Goal: Information Seeking & Learning: Learn about a topic

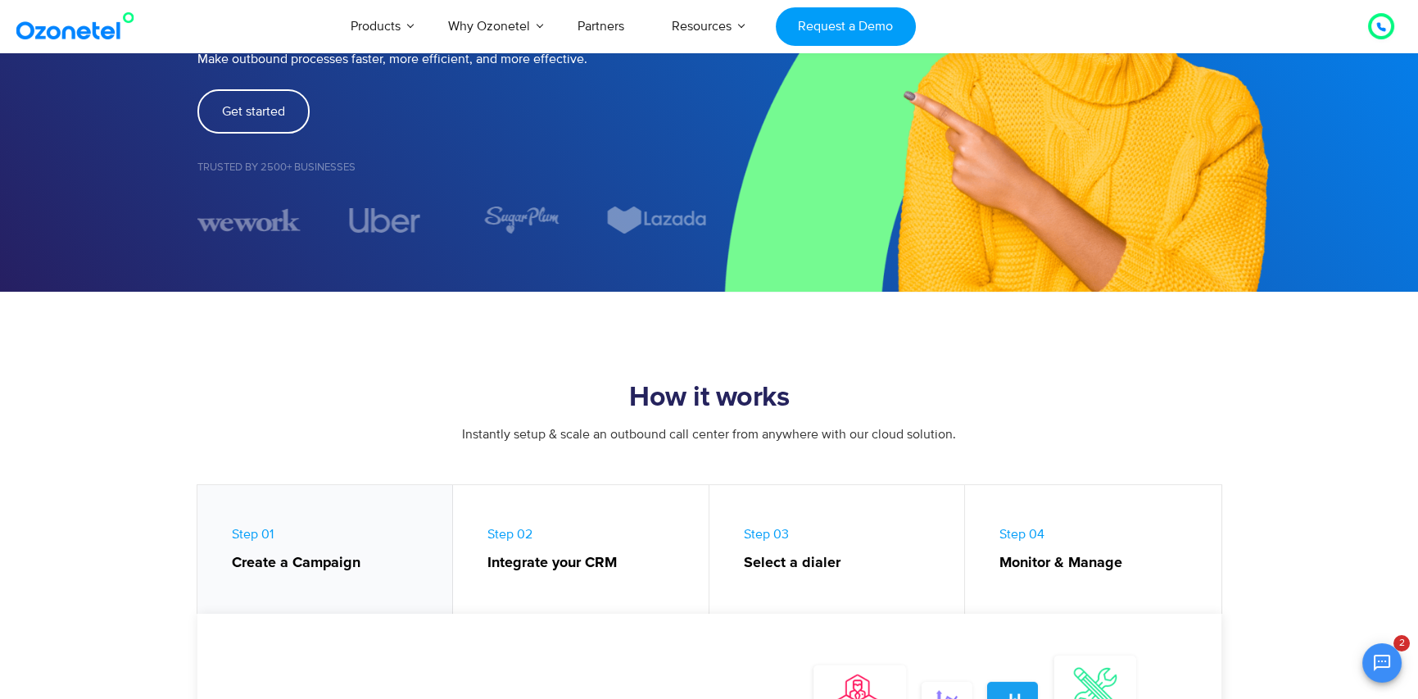
scroll to position [535, 0]
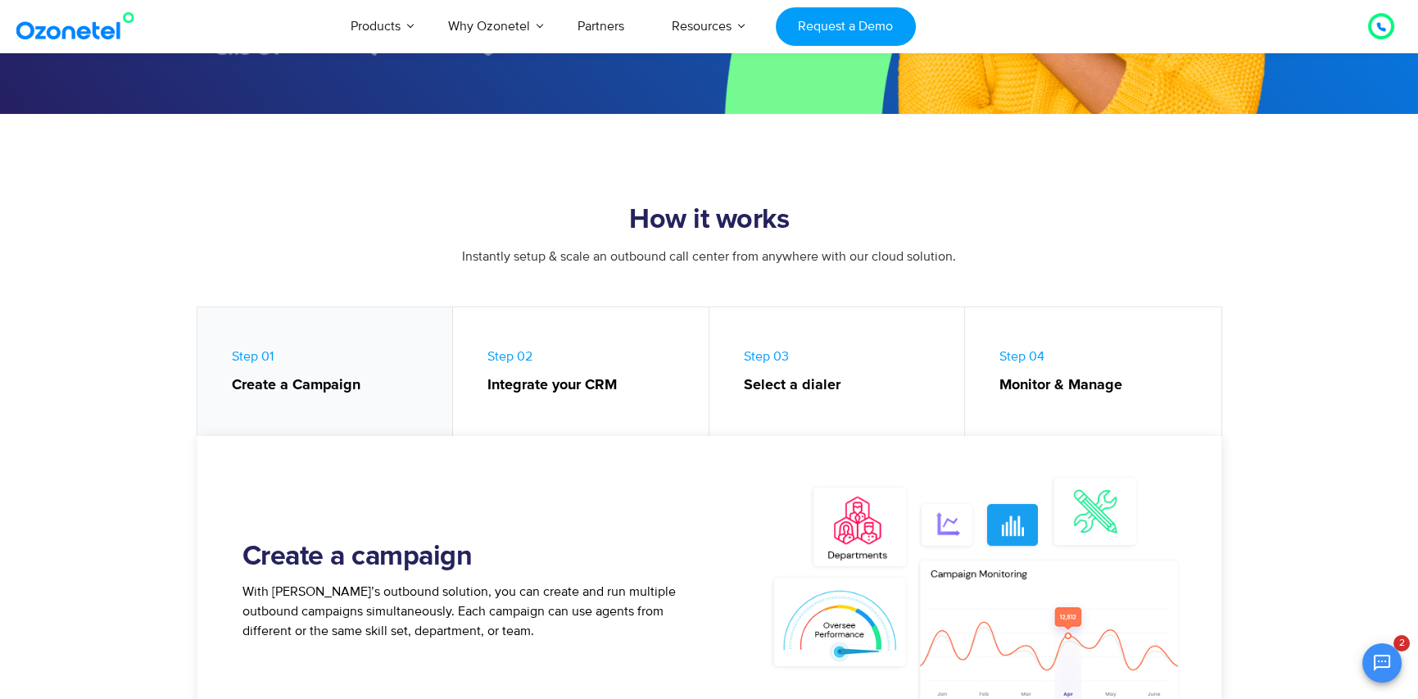
click at [835, 414] on link "Step 03 Select a dialer" at bounding box center [837, 375] width 256 height 137
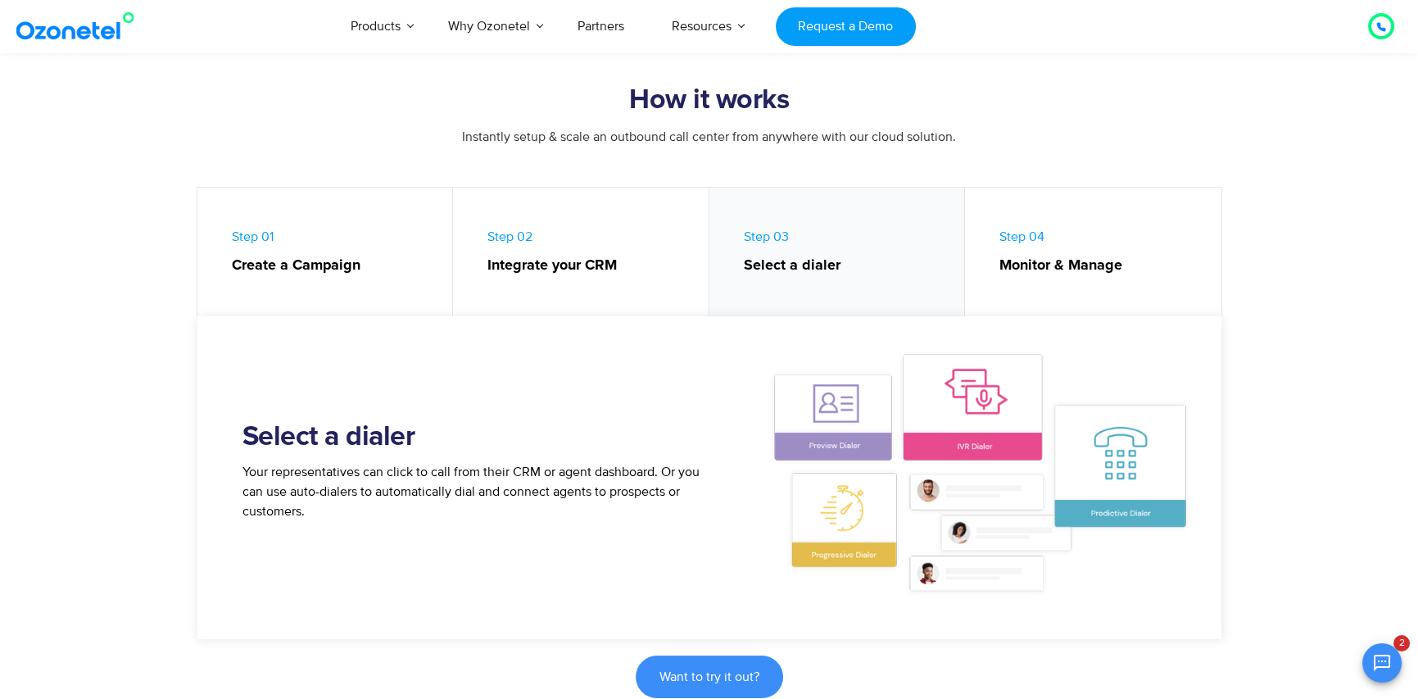
scroll to position [617, 0]
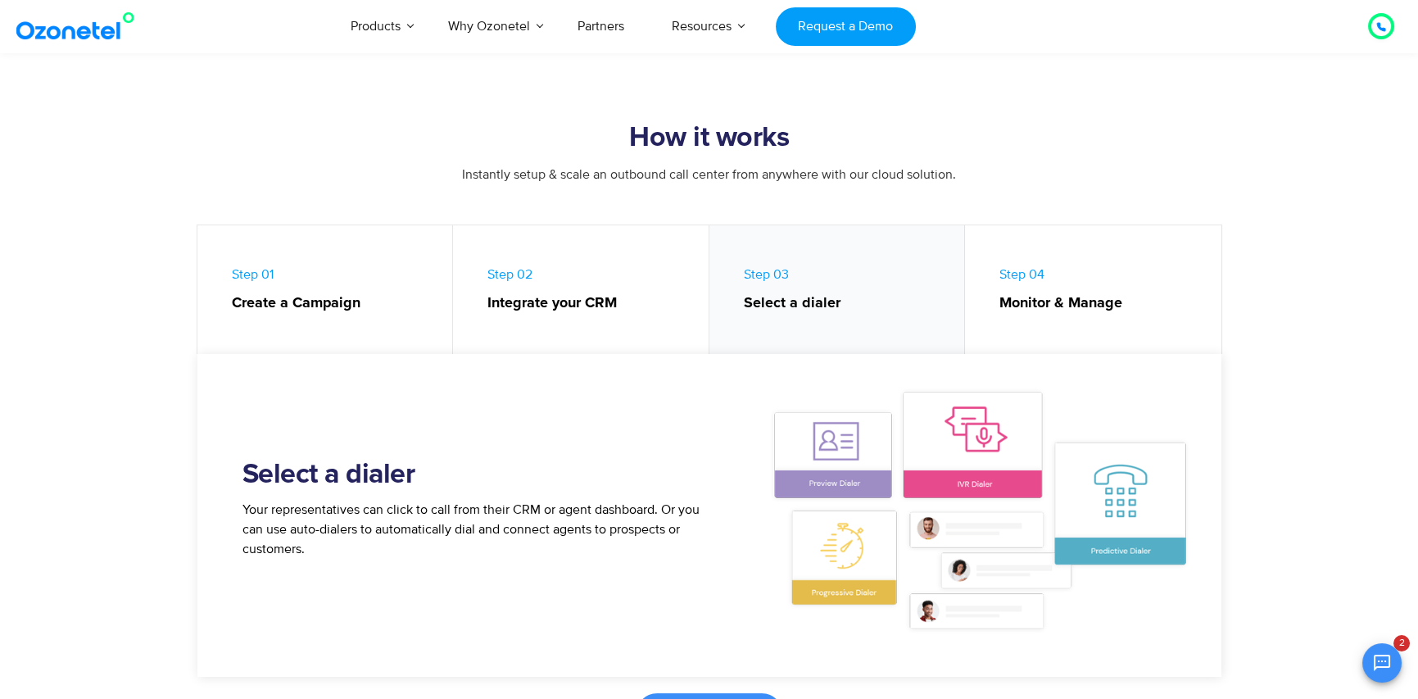
click at [1064, 338] on link "Step 04 Monitor & Manage" at bounding box center [1093, 293] width 256 height 137
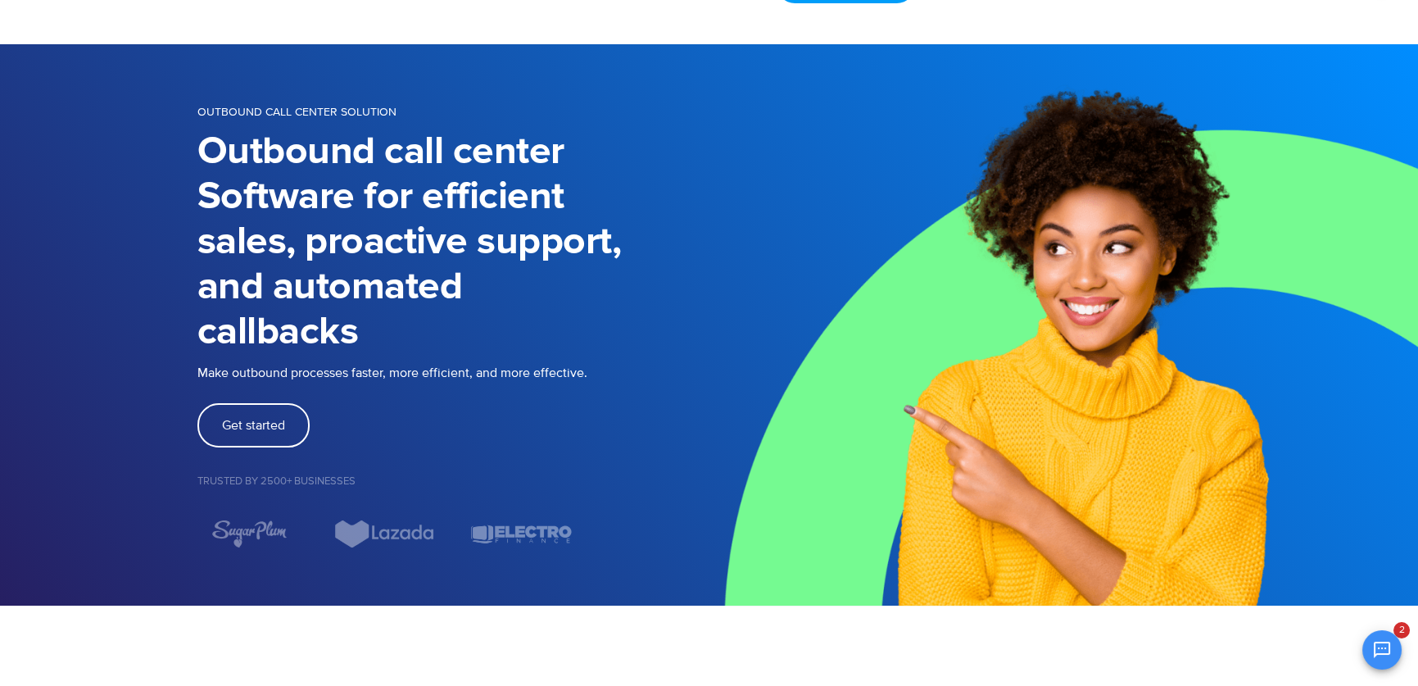
scroll to position [0, 0]
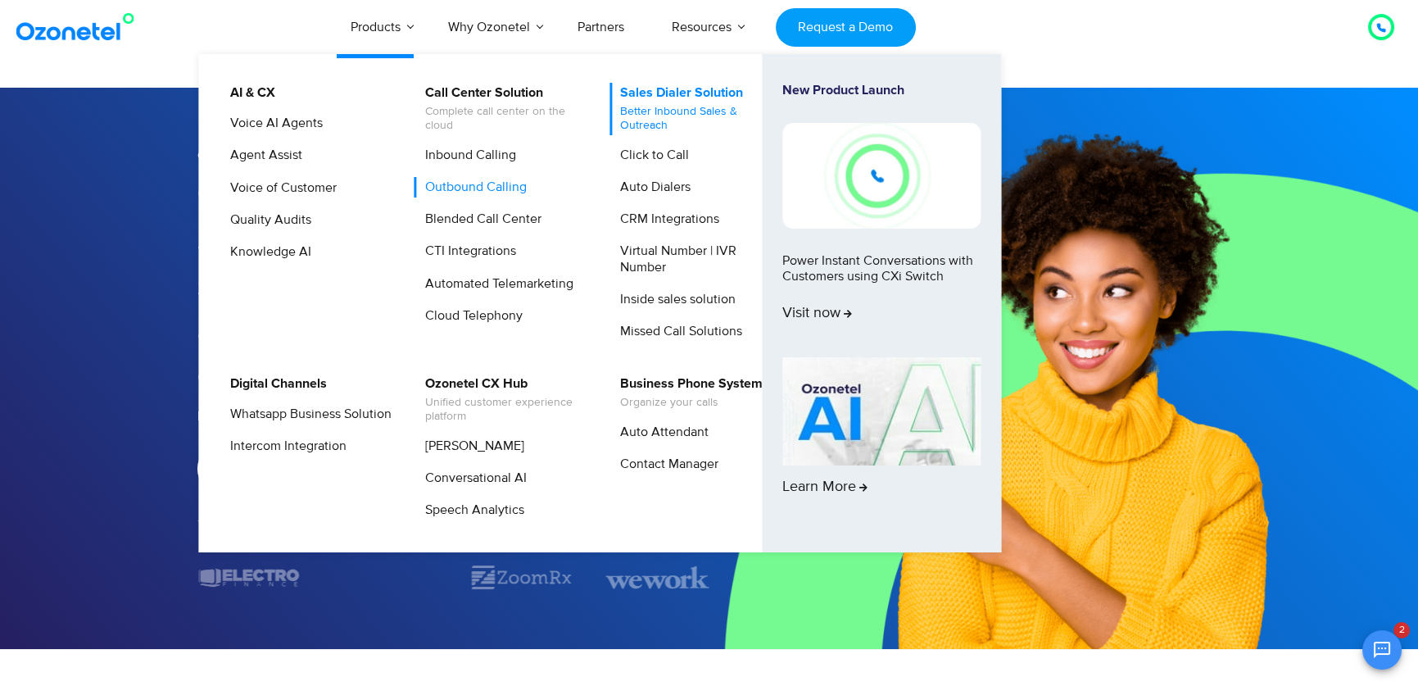
click at [656, 105] on span "Better Inbound Sales & Outreach" at bounding box center [700, 119] width 161 height 28
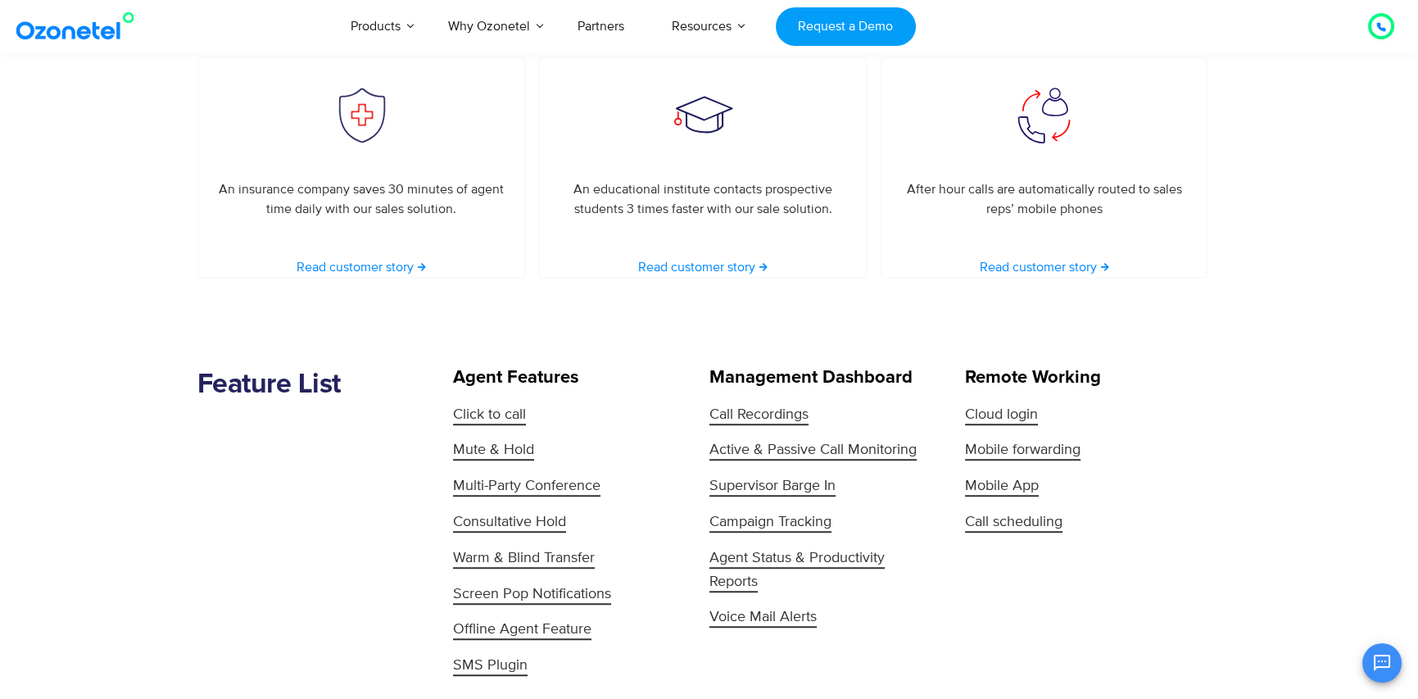
scroll to position [3277, 0]
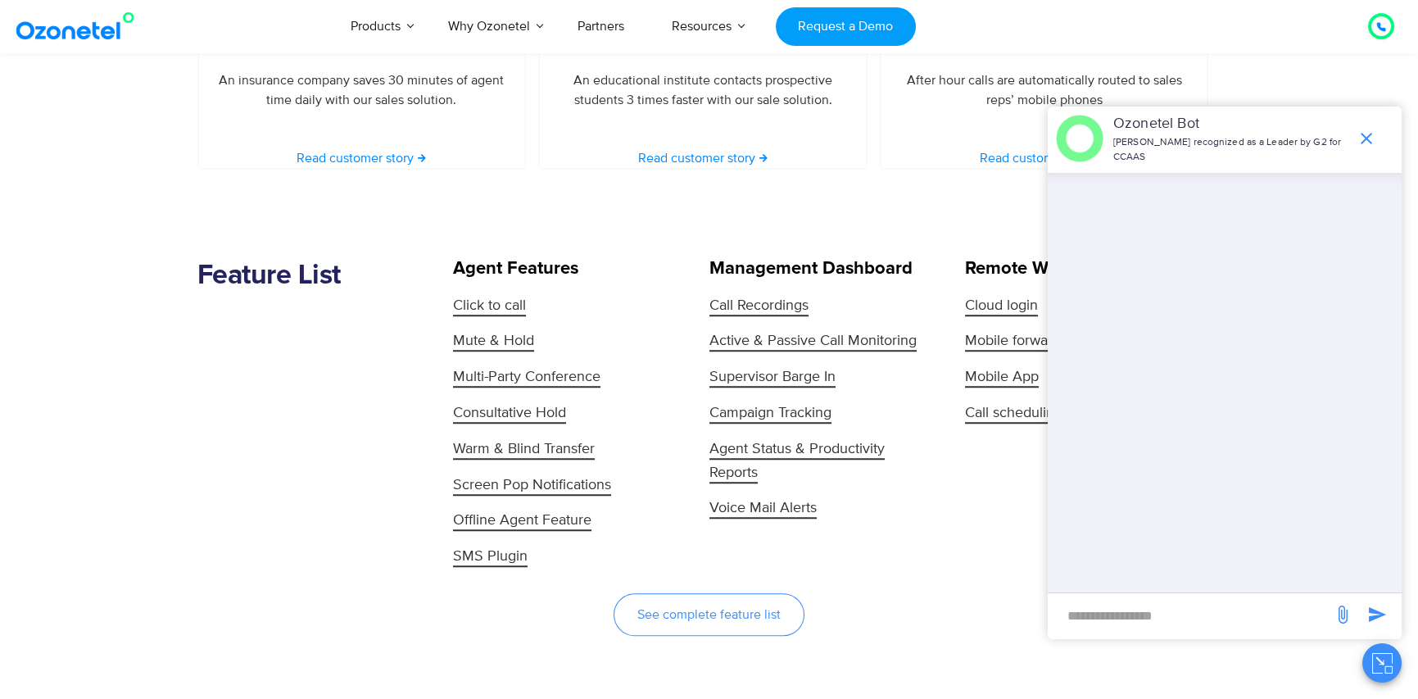
click at [741, 608] on span "See complete feature list" at bounding box center [708, 614] width 143 height 13
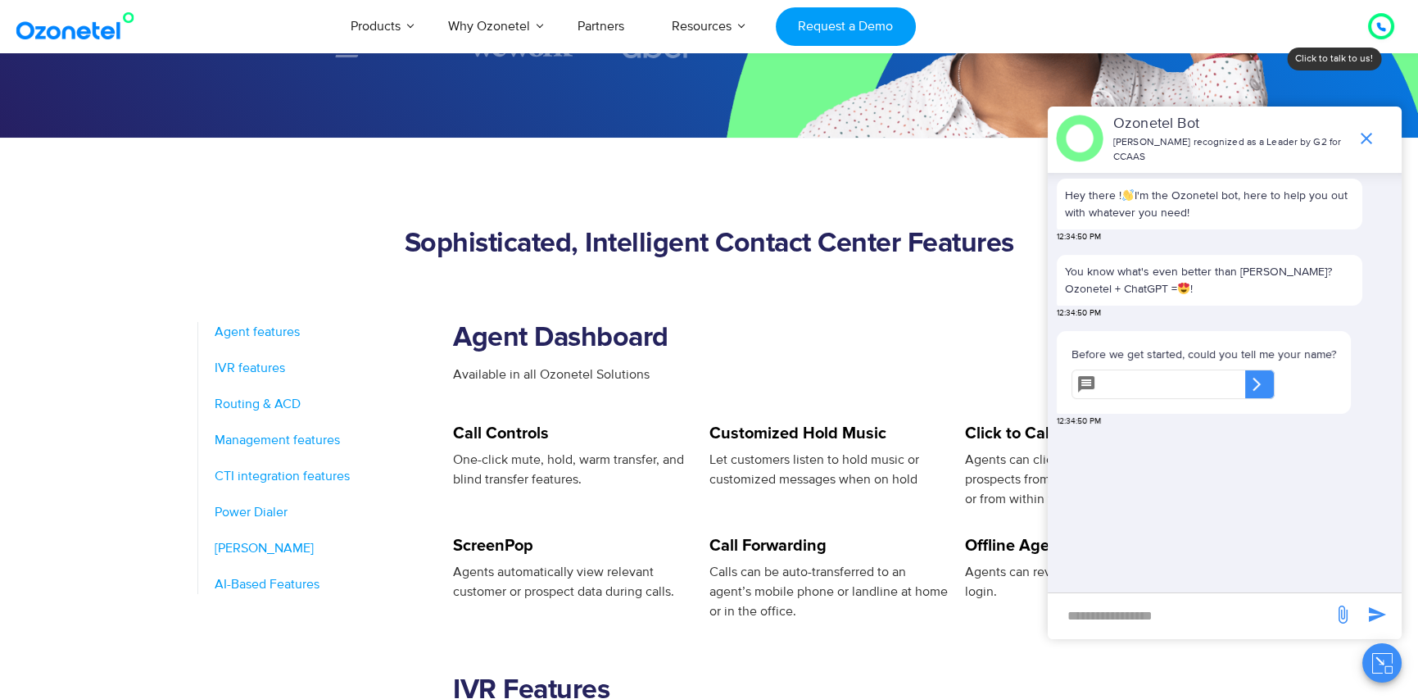
scroll to position [573, 0]
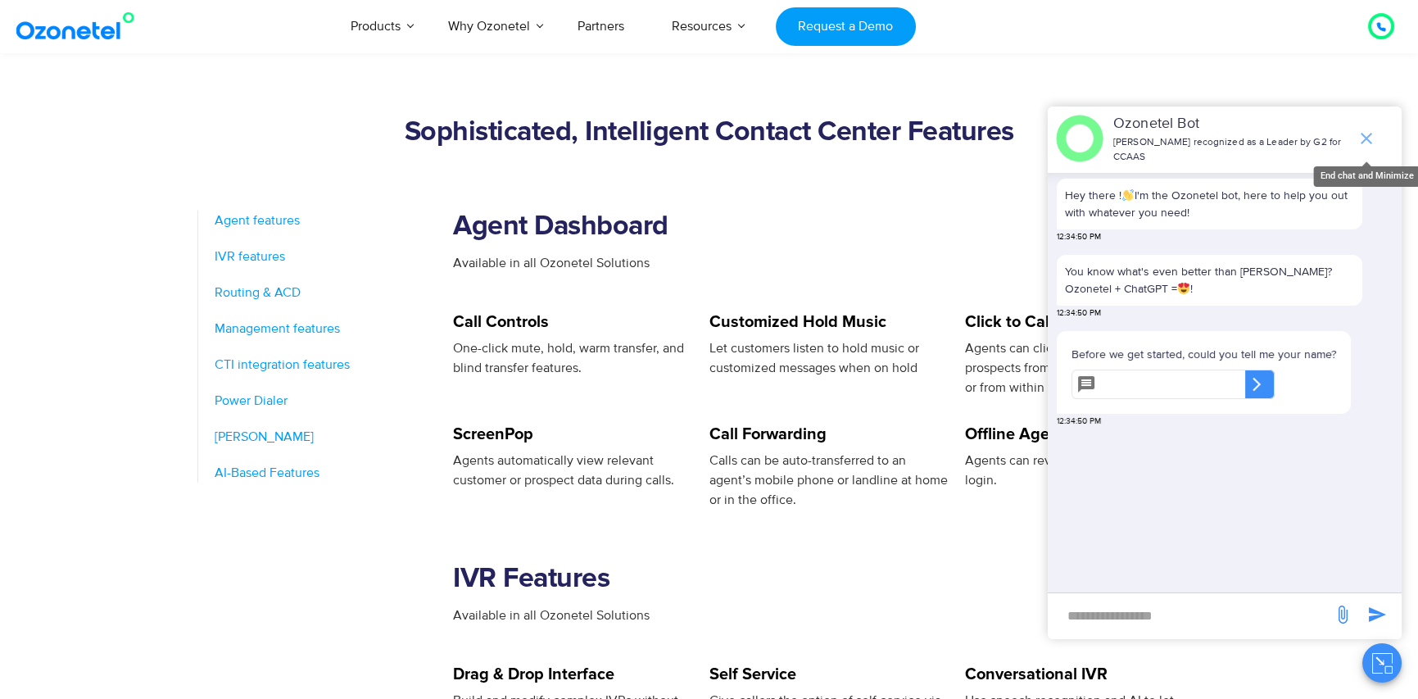
click at [1363, 133] on icon "end chat or minimize" at bounding box center [1367, 139] width 20 height 20
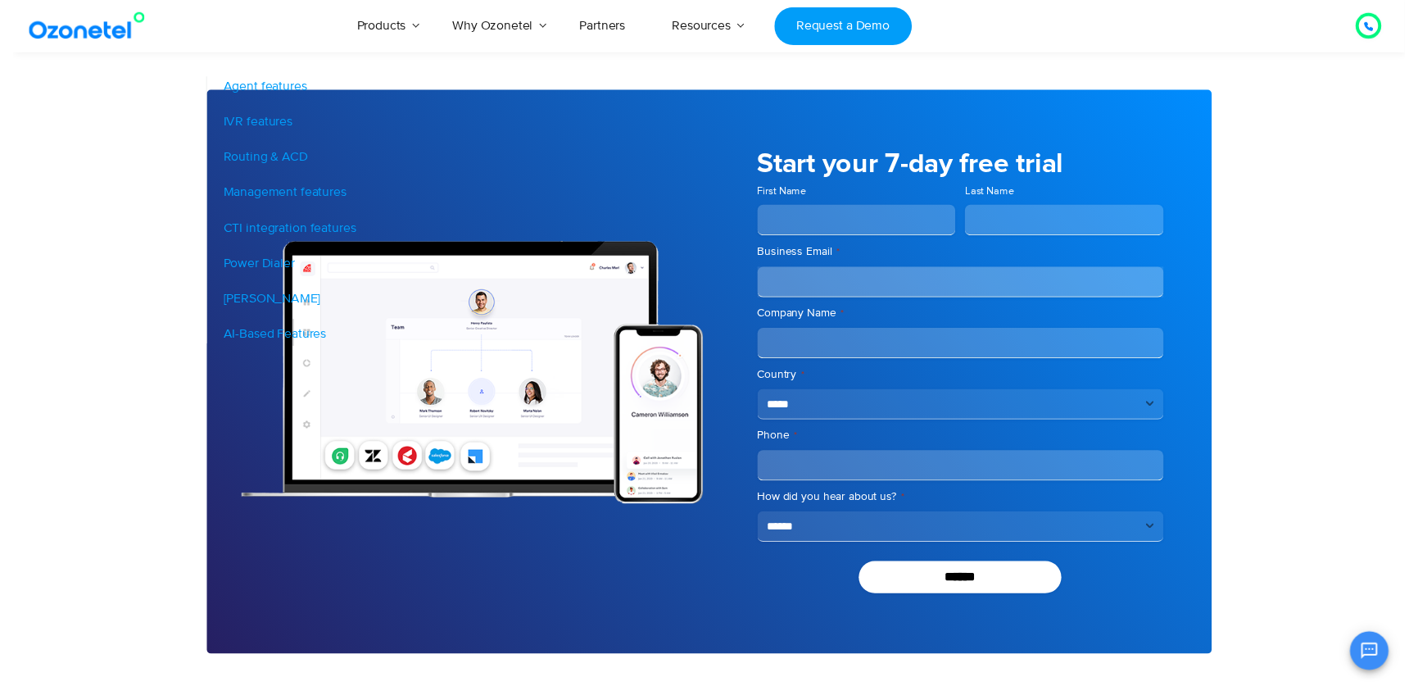
scroll to position [0, 0]
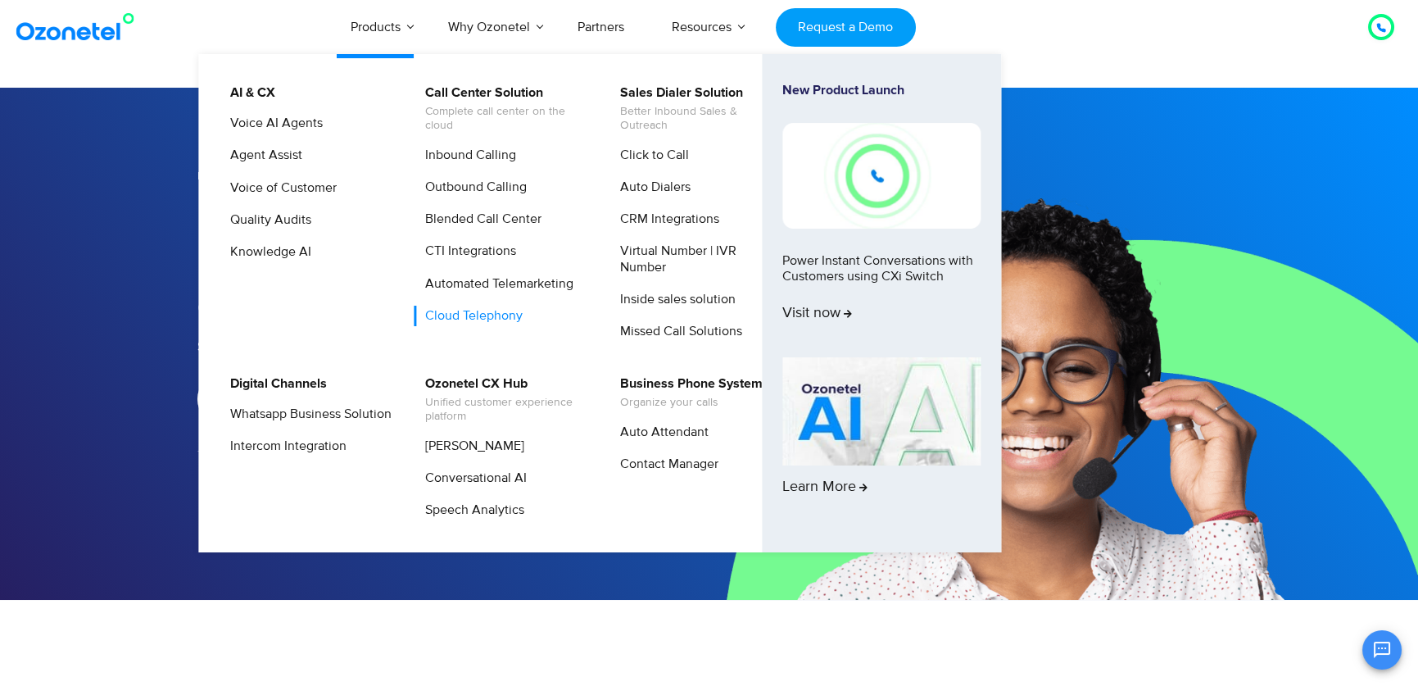
click at [474, 313] on link "Cloud Telephony" at bounding box center [470, 316] width 111 height 20
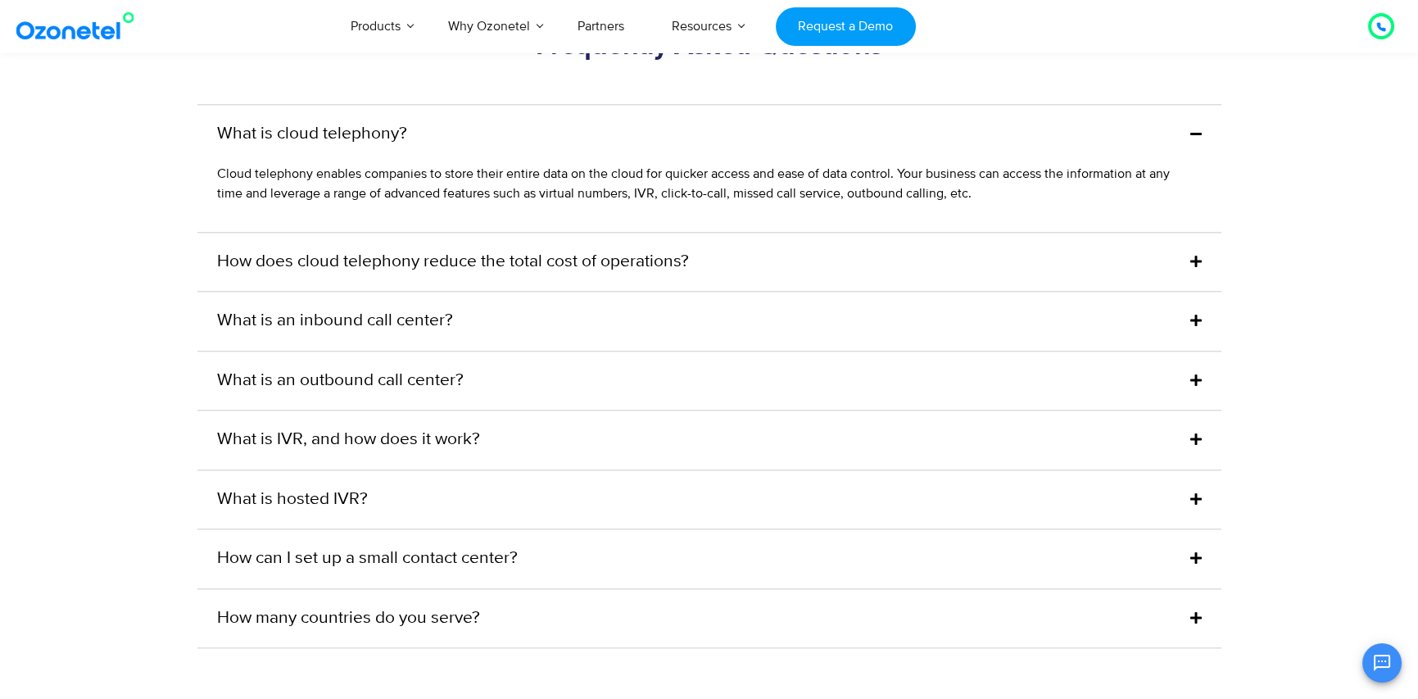
scroll to position [4588, 0]
click at [501, 272] on link "How does cloud telephony reduce the total cost of operations?" at bounding box center [453, 259] width 472 height 26
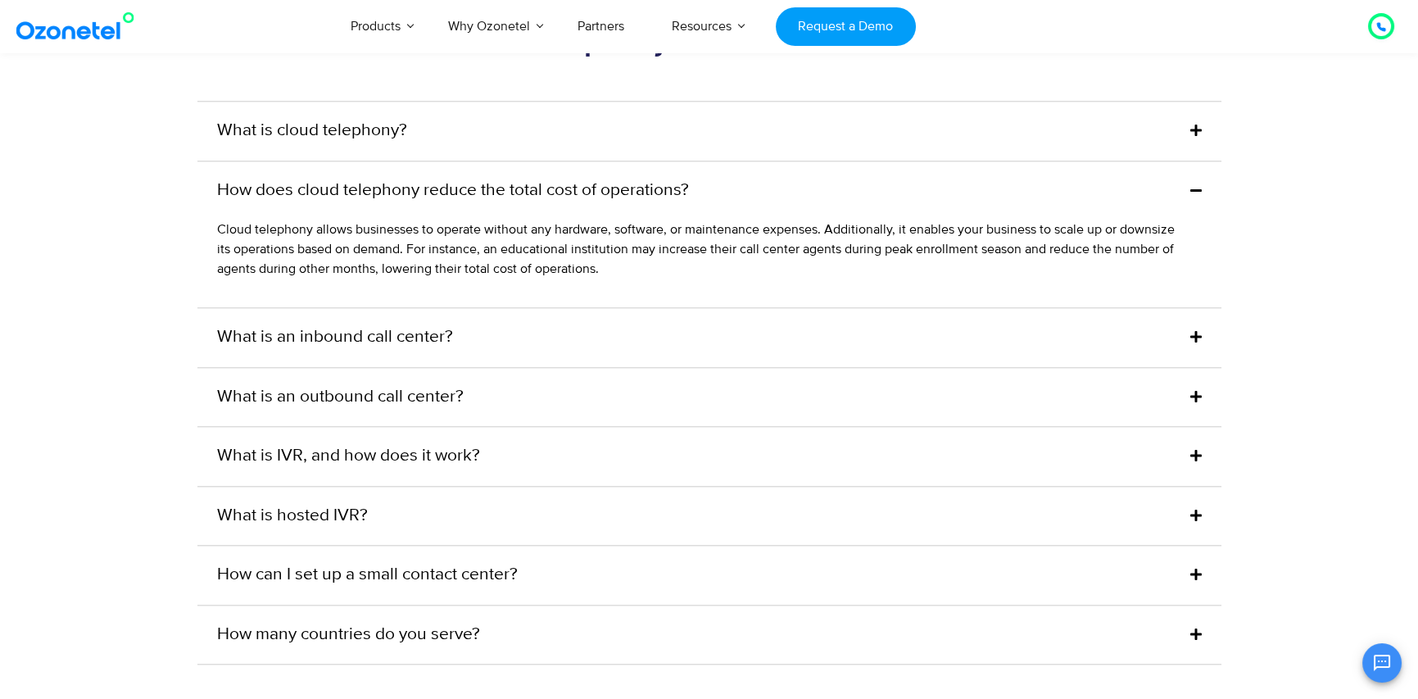
click at [493, 351] on div "What is an inbound call center?" at bounding box center [709, 337] width 1024 height 59
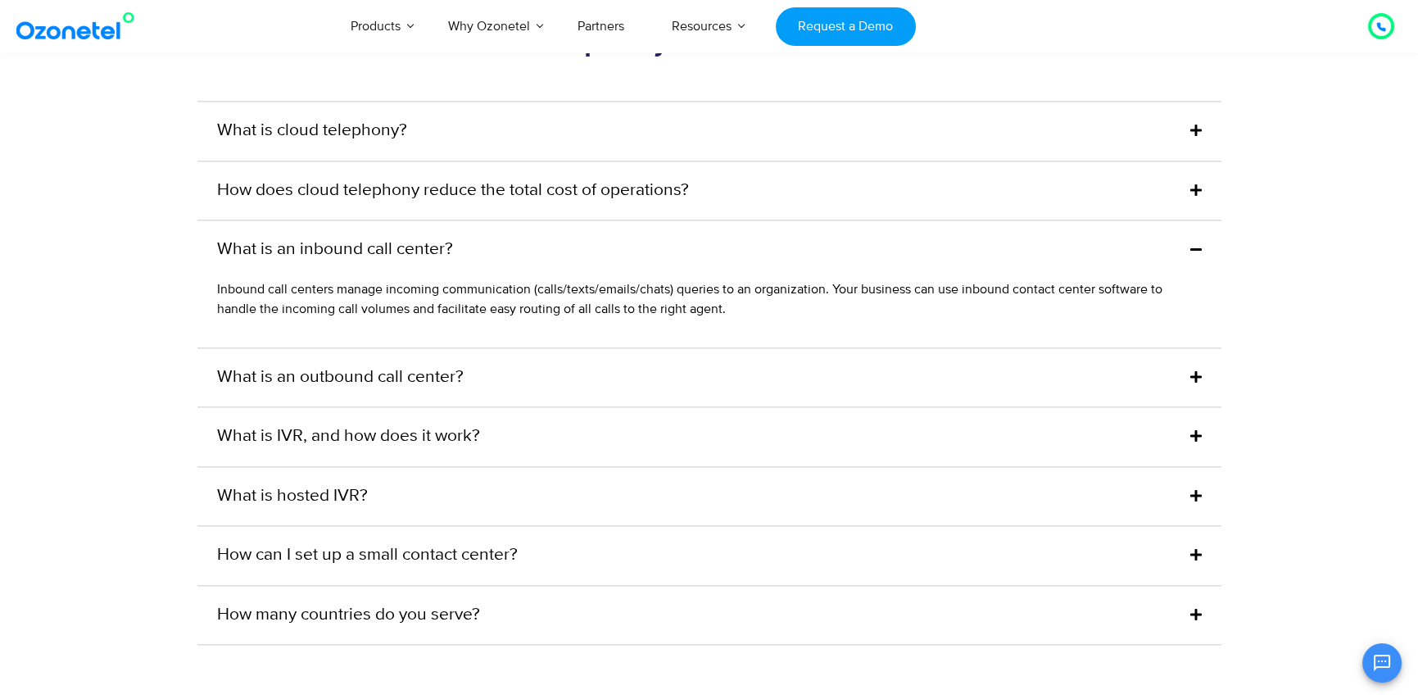
click at [308, 387] on link "What is an outbound call center?" at bounding box center [340, 378] width 247 height 26
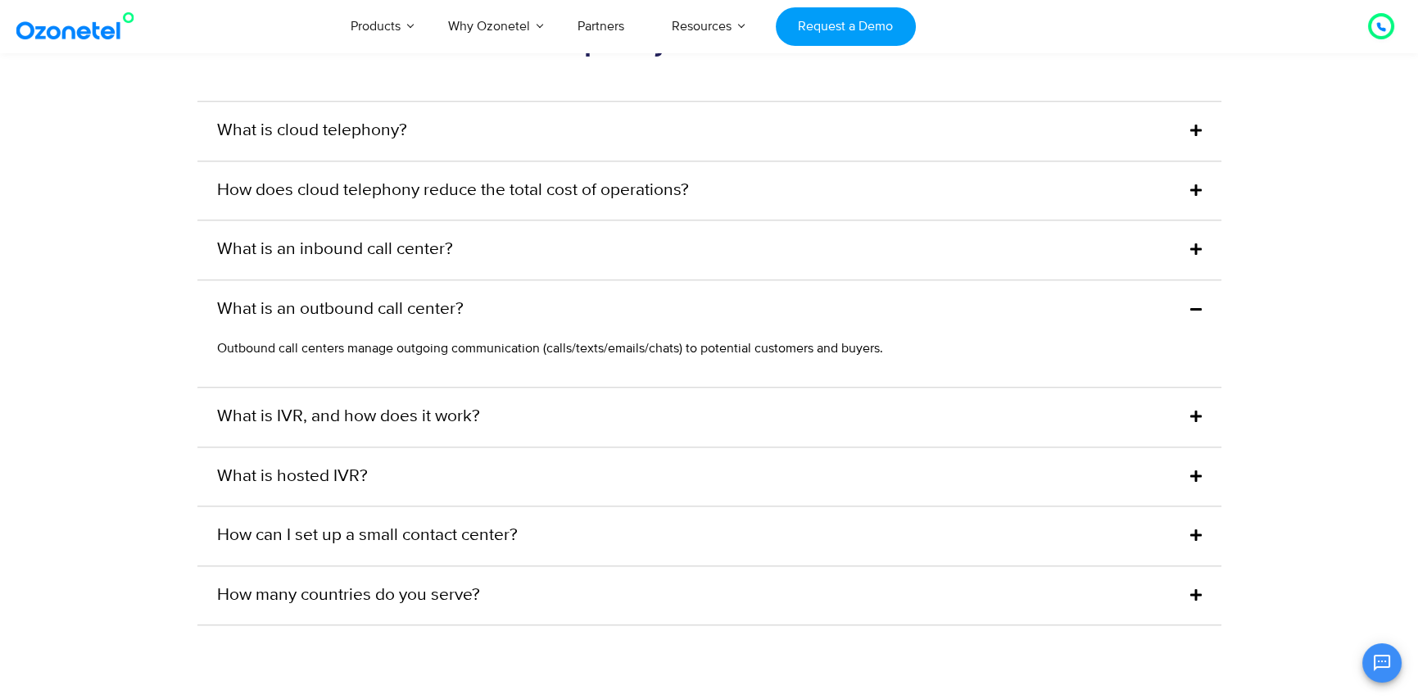
click at [485, 430] on div "What is IVR, and how does it work?" at bounding box center [709, 416] width 1024 height 59
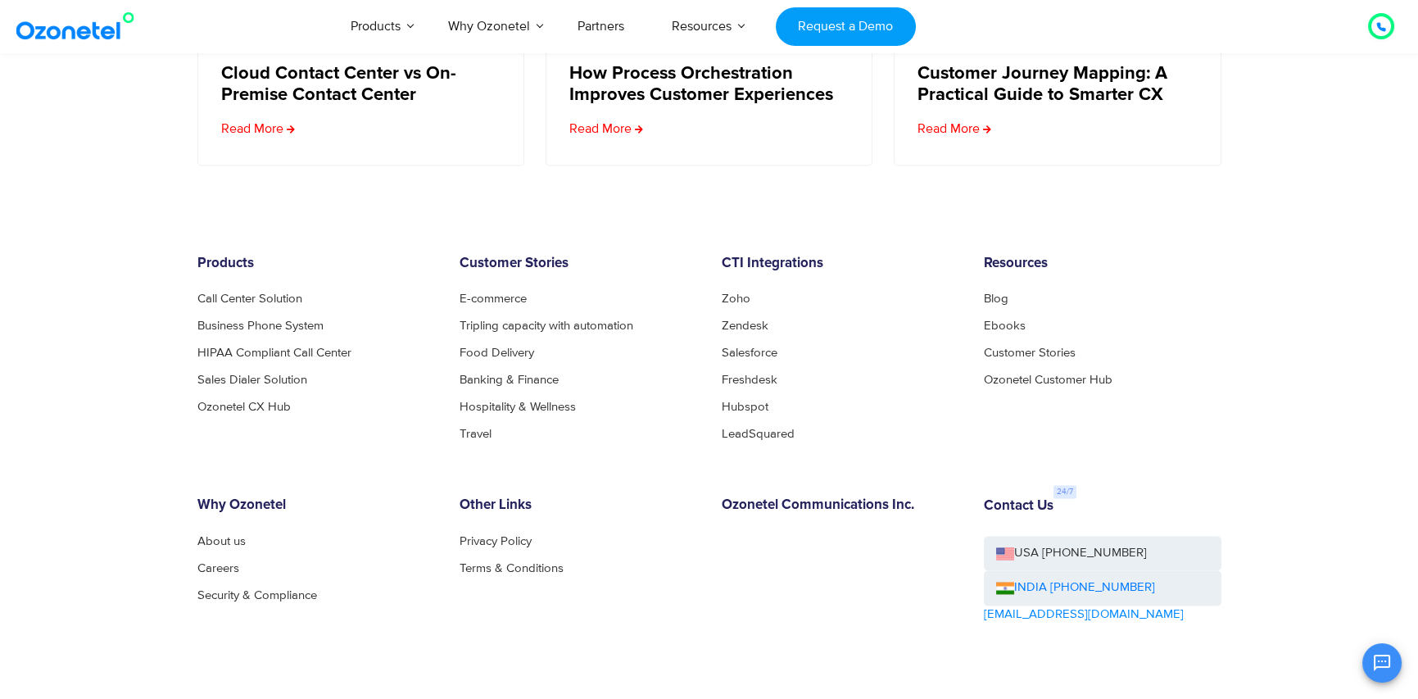
scroll to position [6390, 0]
